Goal: Check status: Check status

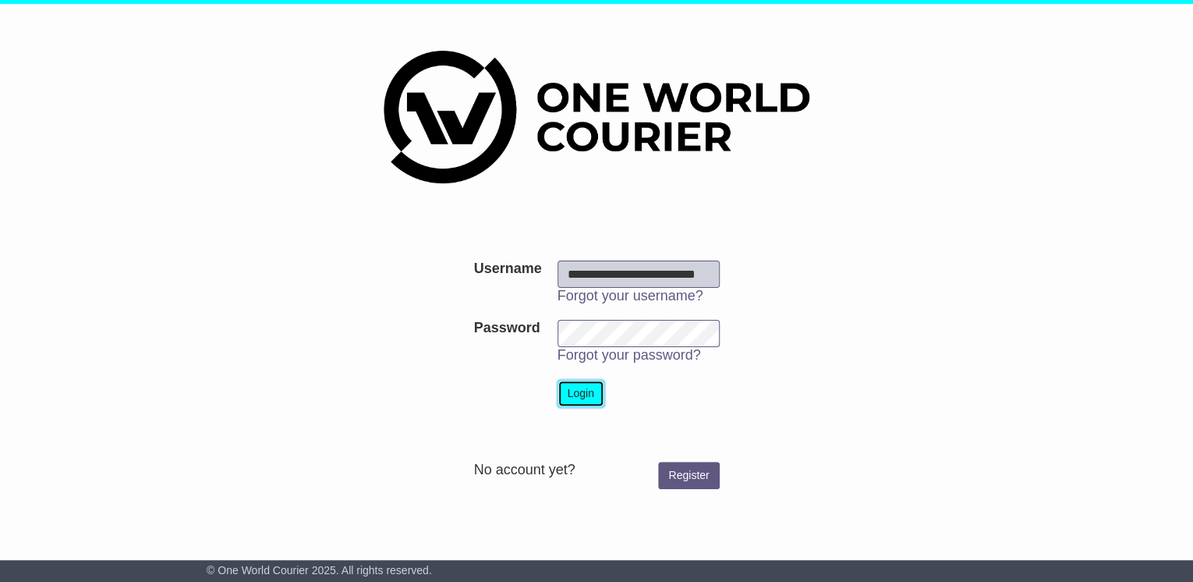
click at [590, 394] on button "Login" at bounding box center [581, 393] width 47 height 27
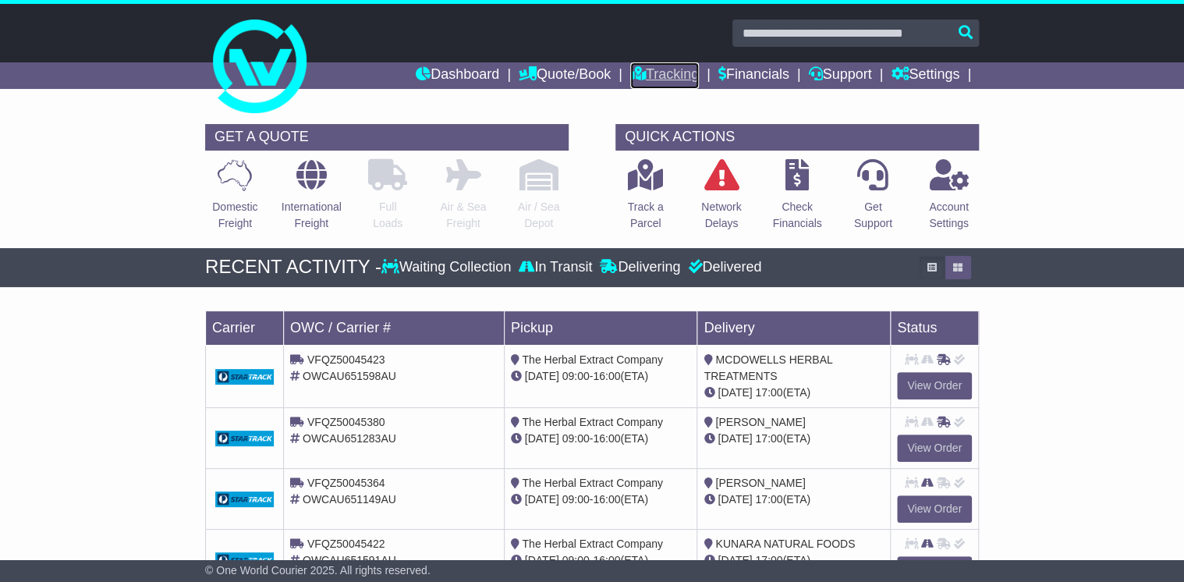
click at [685, 69] on link "Tracking" at bounding box center [664, 75] width 69 height 27
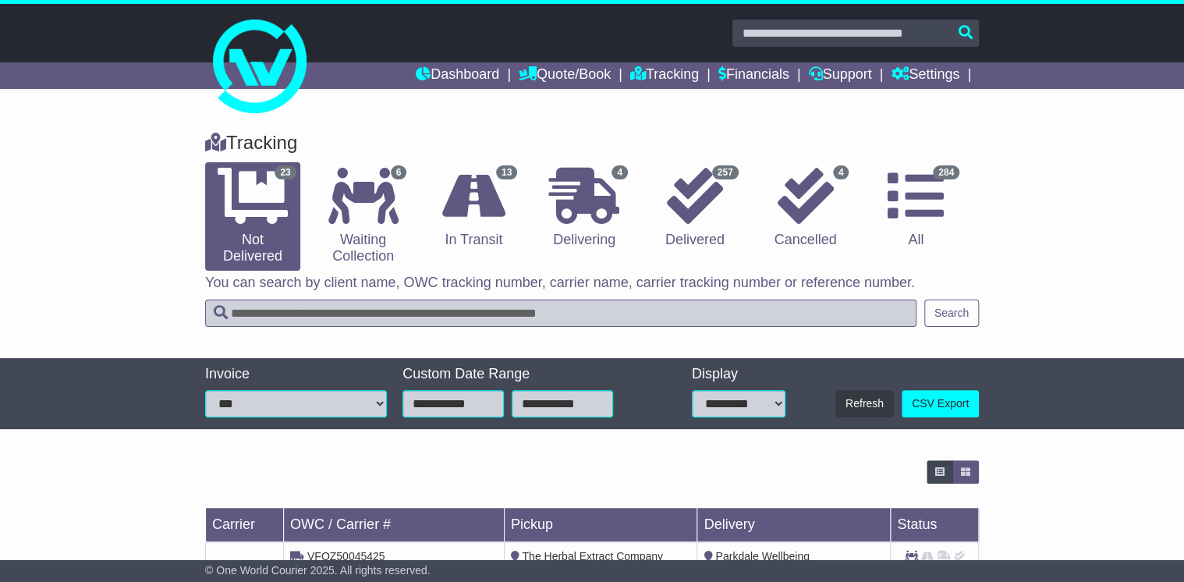
click at [281, 312] on input "text" at bounding box center [560, 312] width 711 height 27
click at [959, 315] on button "Search" at bounding box center [951, 312] width 55 height 27
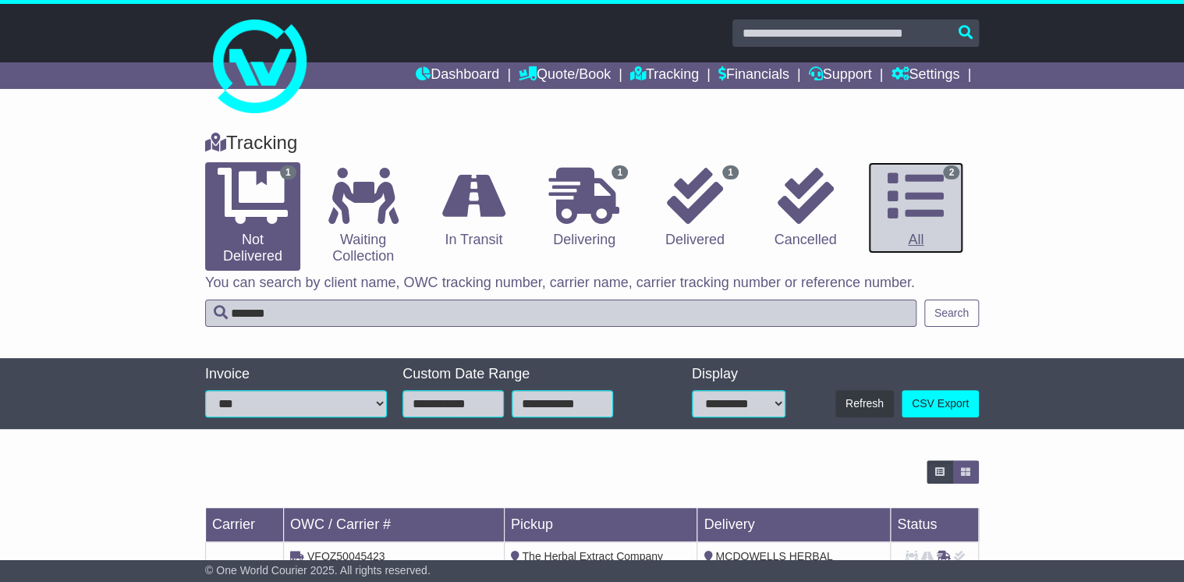
click at [944, 185] on link "2 All" at bounding box center [915, 208] width 95 height 92
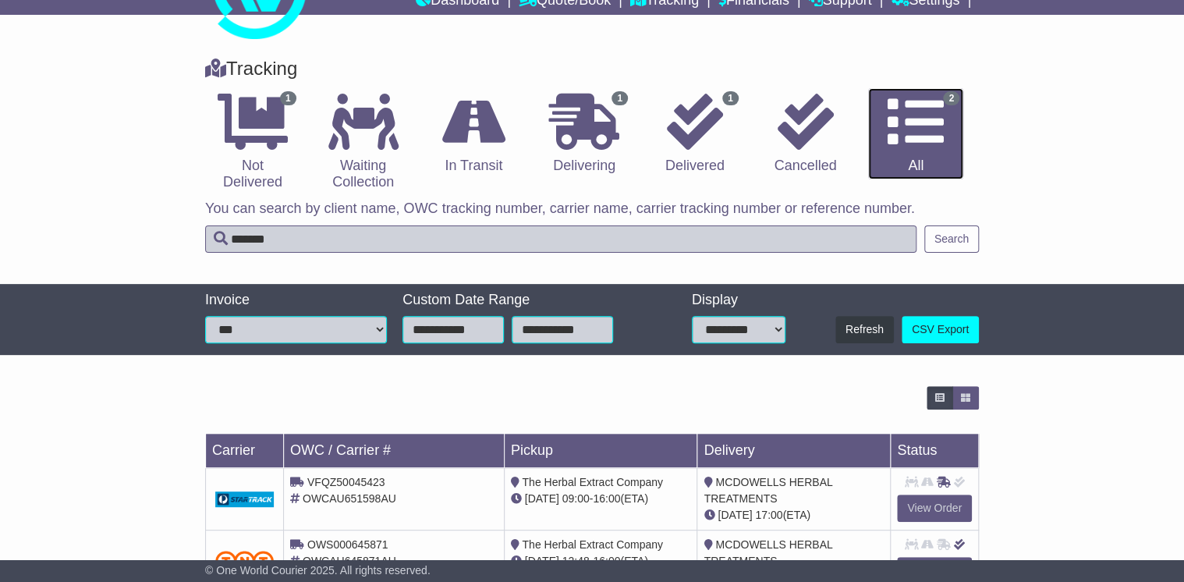
scroll to position [140, 0]
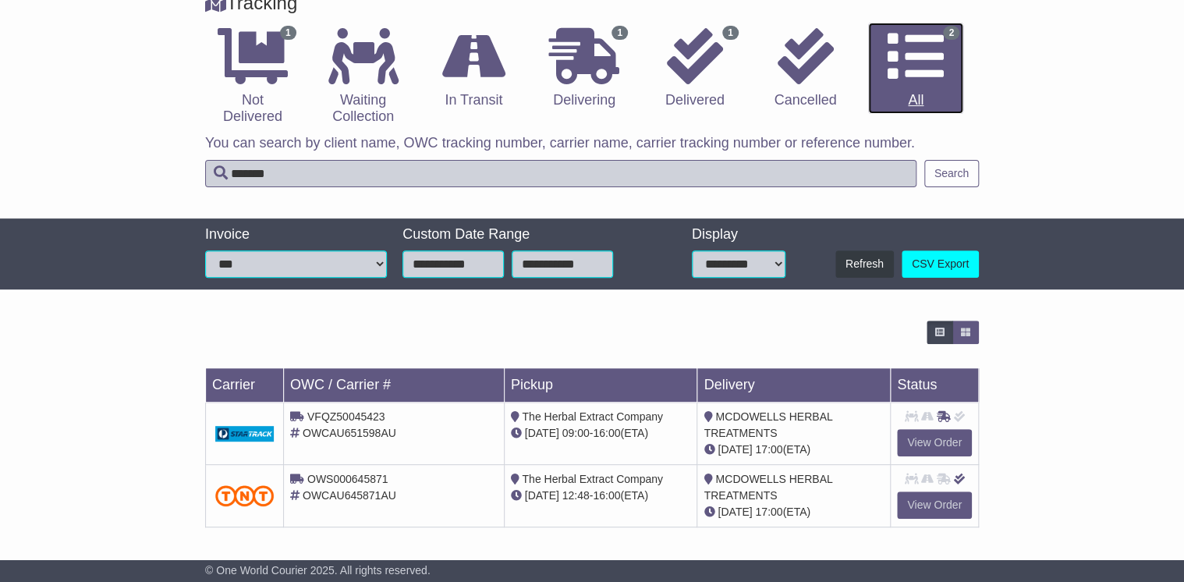
click at [926, 52] on icon at bounding box center [915, 56] width 56 height 56
drag, startPoint x: 295, startPoint y: 178, endPoint x: 186, endPoint y: 178, distance: 109.2
click at [186, 178] on div "Tracking 1 Not Delivered 0 Waiting Collection 0 In Transit 1 Delivering 1" at bounding box center [592, 98] width 1184 height 242
type input "******"
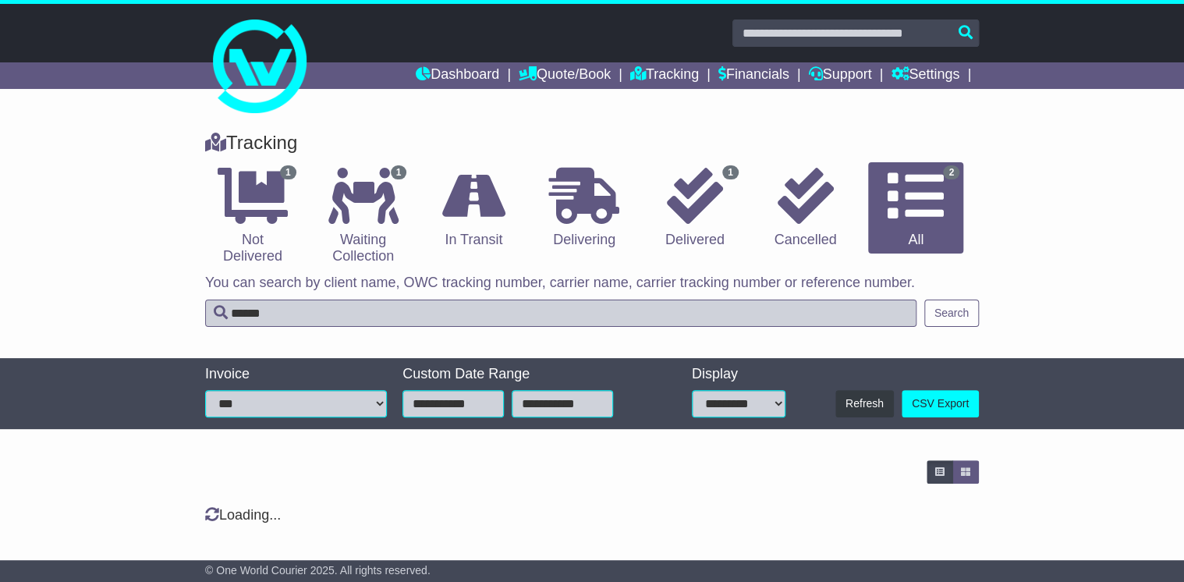
scroll to position [0, 0]
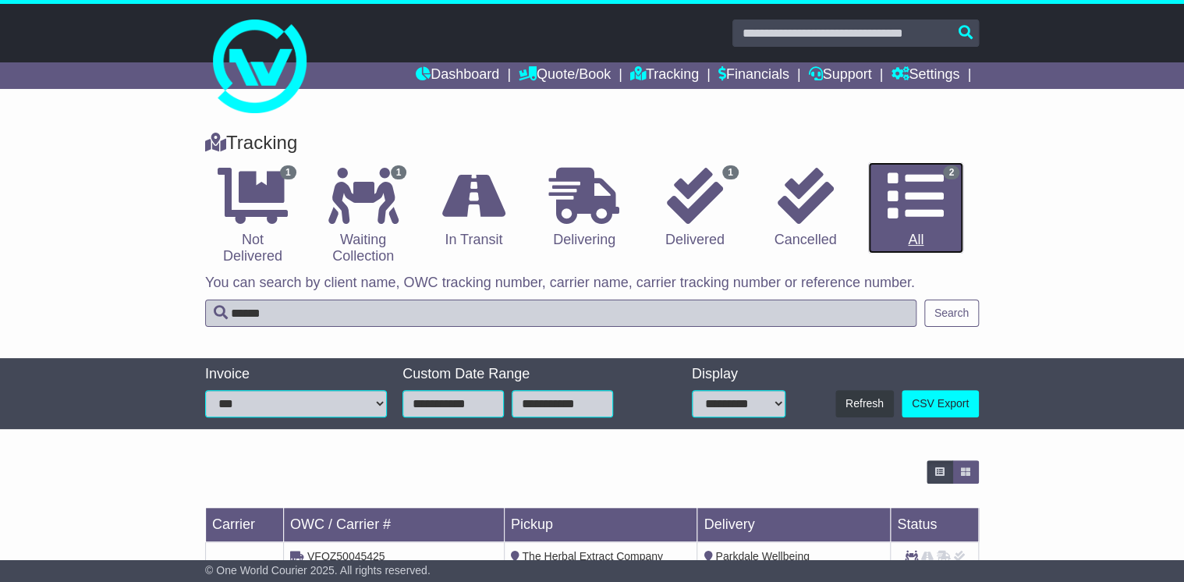
click at [937, 203] on icon at bounding box center [915, 196] width 56 height 56
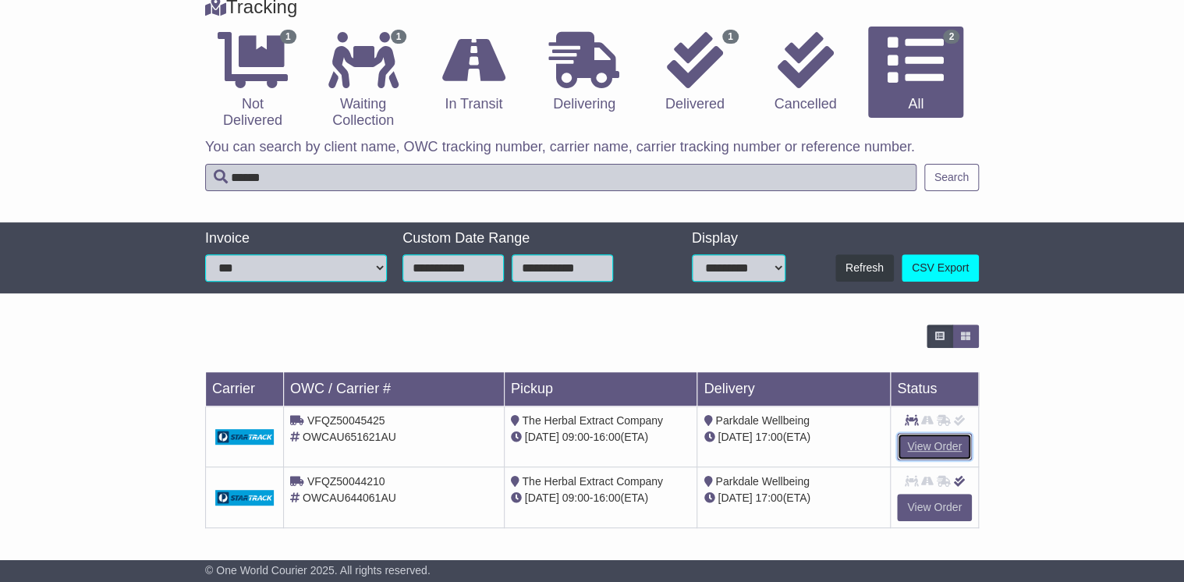
click at [936, 446] on link "View Order" at bounding box center [934, 446] width 75 height 27
